Goal: Transaction & Acquisition: Book appointment/travel/reservation

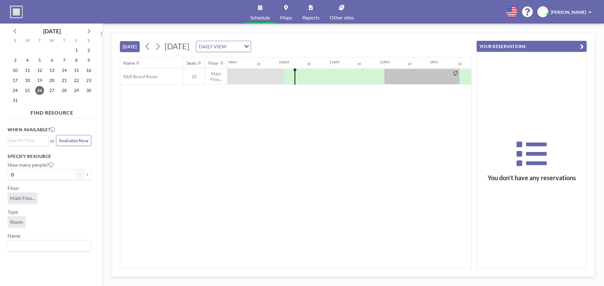
scroll to position [0, 478]
click at [157, 46] on icon at bounding box center [158, 46] width 6 height 9
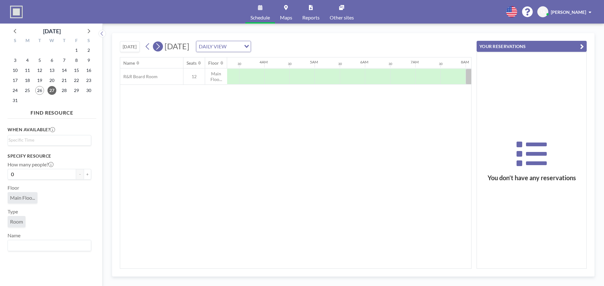
scroll to position [0, 364]
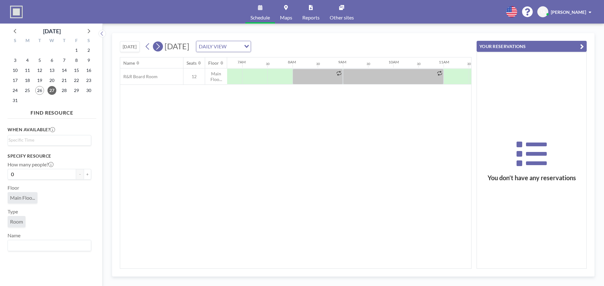
click at [157, 46] on icon at bounding box center [158, 46] width 6 height 9
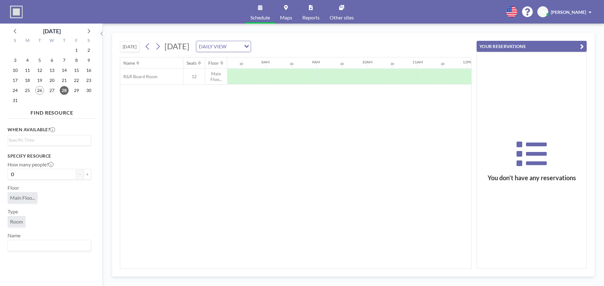
scroll to position [0, 377]
click at [454, 76] on div at bounding box center [465, 77] width 25 height 16
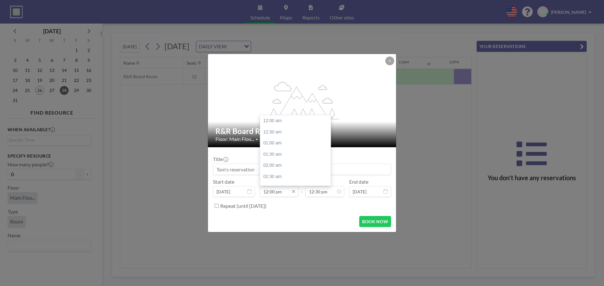
scroll to position [269, 0]
click at [272, 165] on div "02:00 pm" at bounding box center [297, 165] width 74 height 11
type input "02:00 pm"
click at [331, 196] on input "02:30 pm" at bounding box center [324, 191] width 39 height 11
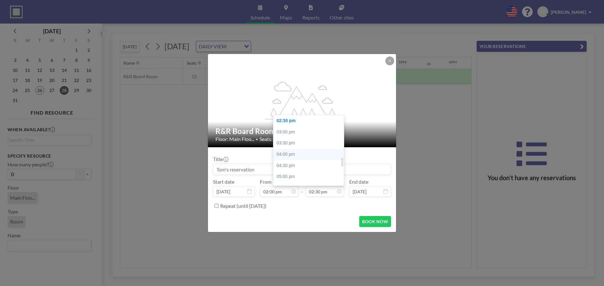
click at [300, 154] on div "04:00 pm" at bounding box center [310, 154] width 74 height 11
type input "04:00 pm"
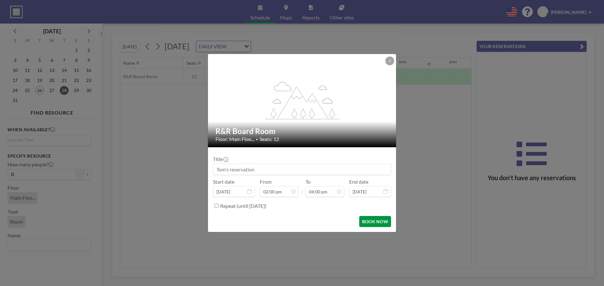
click at [377, 222] on button "BOOK NOW" at bounding box center [375, 221] width 32 height 11
